Goal: Task Accomplishment & Management: Manage account settings

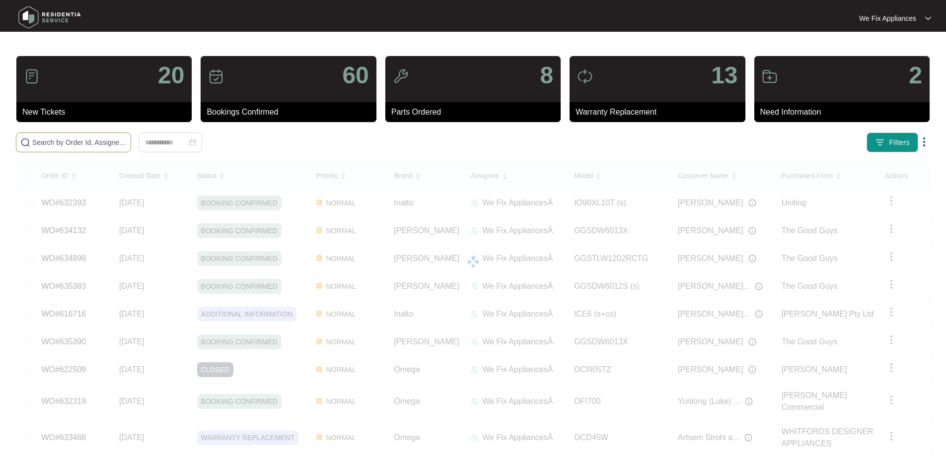
drag, startPoint x: 74, startPoint y: 168, endPoint x: 80, endPoint y: 143, distance: 25.6
paste input "635464"
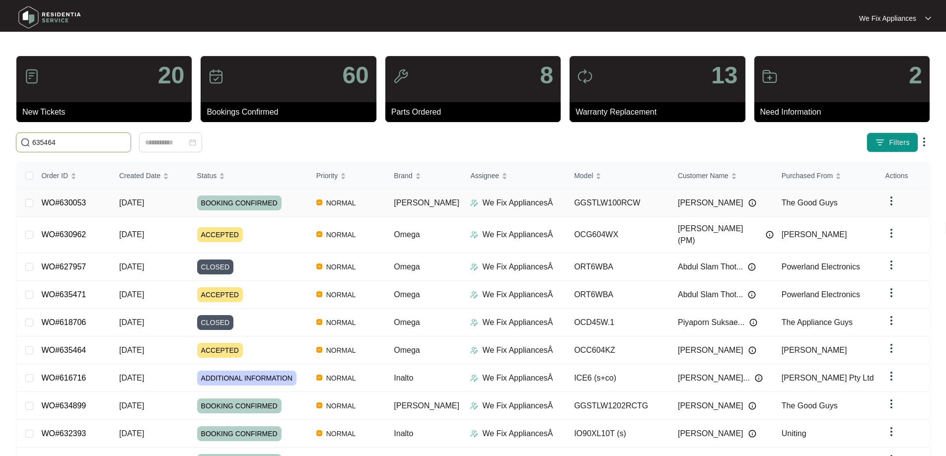
type input "635464"
click at [77, 202] on link "WO#630053" at bounding box center [63, 203] width 45 height 8
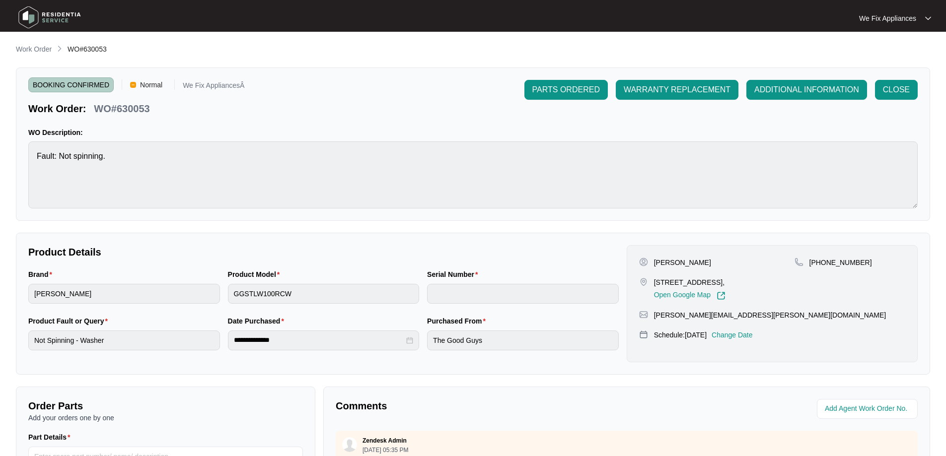
click at [46, 14] on img at bounding box center [50, 17] width 70 height 30
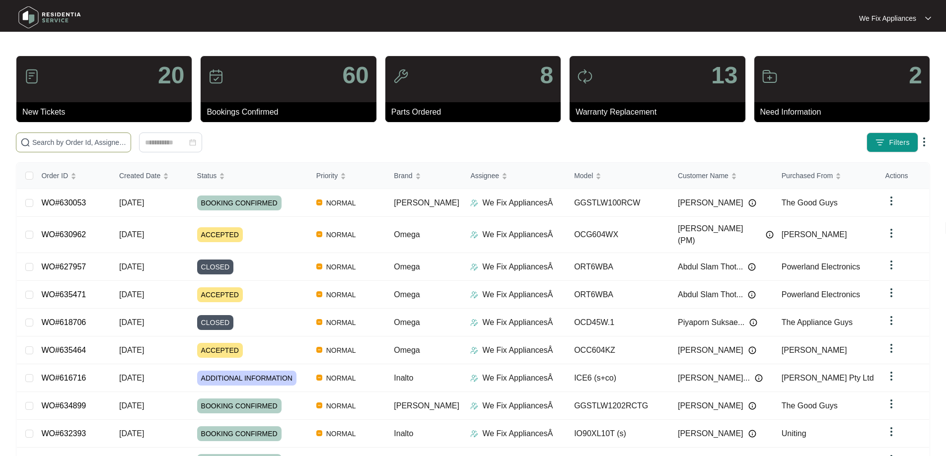
paste input "635464"
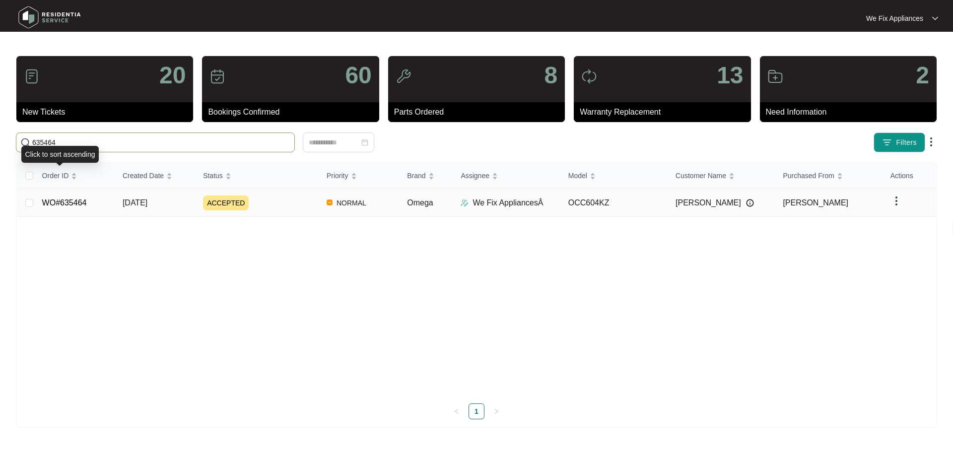
type input "635464"
click at [73, 208] on td "WO#635464" at bounding box center [74, 203] width 80 height 28
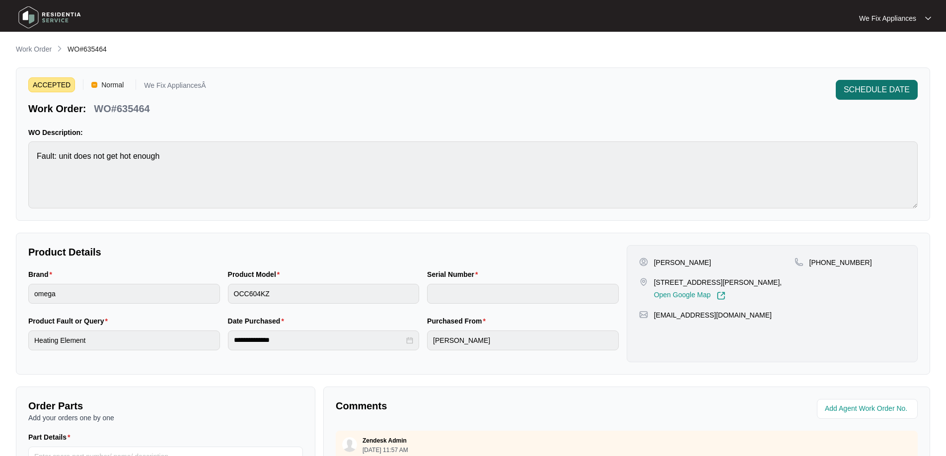
click at [843, 90] on span "SCHEDULE DATE" at bounding box center [876, 90] width 66 height 12
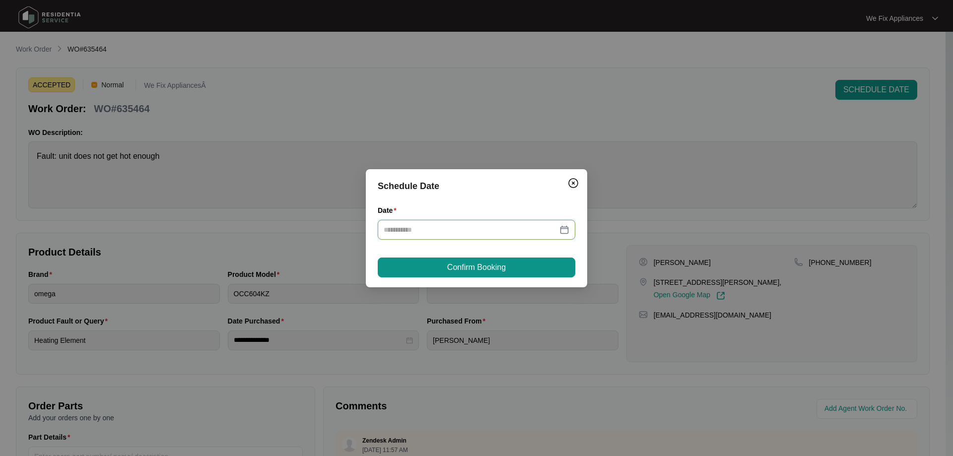
click at [490, 227] on input "Date" at bounding box center [471, 229] width 174 height 11
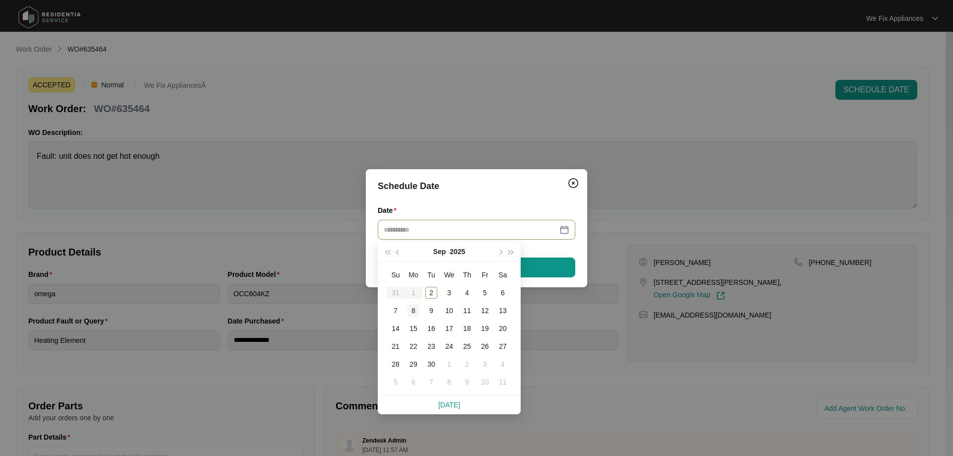
click at [409, 312] on div "8" at bounding box center [414, 311] width 12 height 12
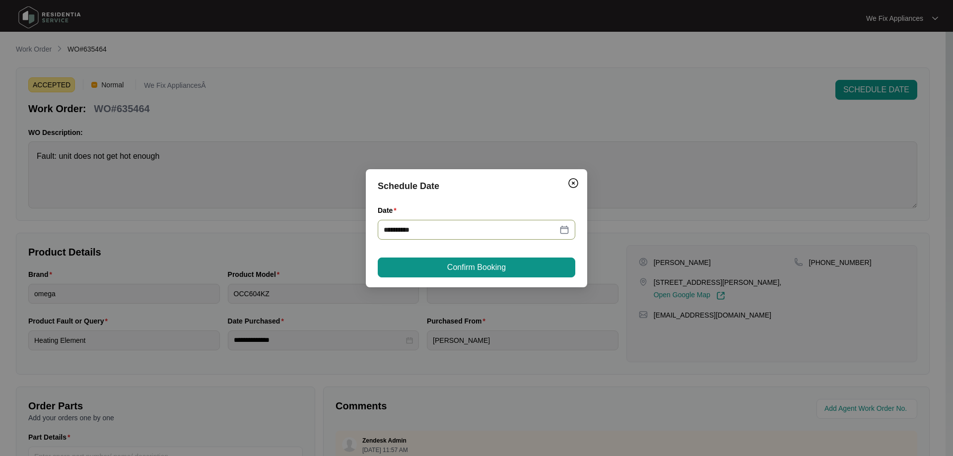
type input "**********"
click at [459, 265] on span "Confirm Booking" at bounding box center [476, 268] width 59 height 12
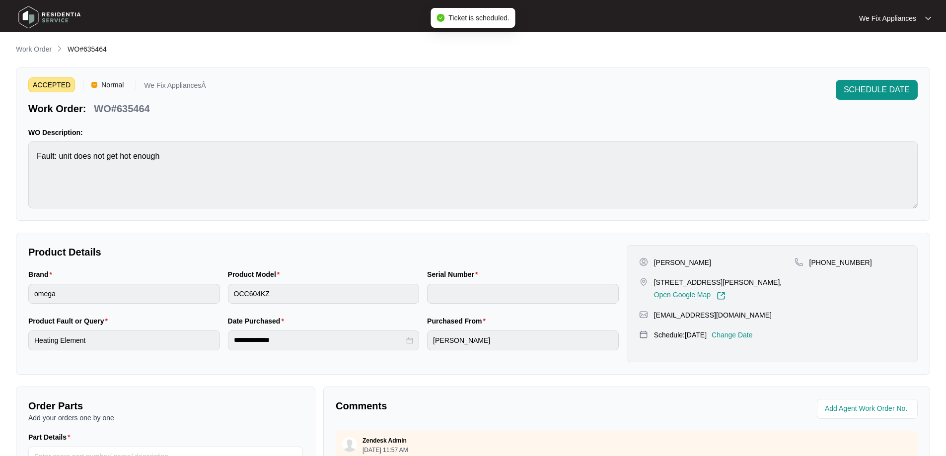
click at [61, 19] on img at bounding box center [50, 17] width 70 height 30
